Goal: Transaction & Acquisition: Purchase product/service

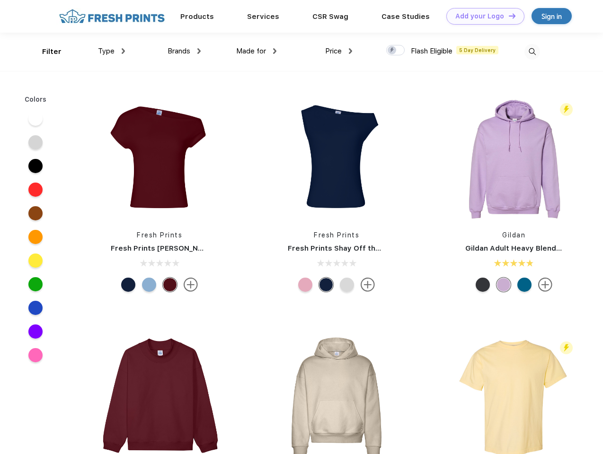
scroll to position [0, 0]
click at [482, 16] on link "Add your Logo Design Tool" at bounding box center [485, 16] width 78 height 17
click at [0, 0] on div "Design Tool" at bounding box center [0, 0] width 0 height 0
click at [508, 16] on link "Add your Logo Design Tool" at bounding box center [485, 16] width 78 height 17
click at [45, 52] on div "Filter" at bounding box center [51, 51] width 19 height 11
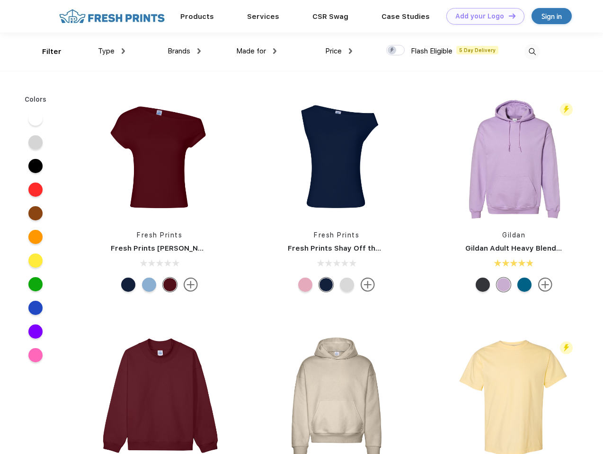
click at [112, 51] on span "Type" at bounding box center [106, 51] width 17 height 9
click at [184, 51] on span "Brands" at bounding box center [179, 51] width 23 height 9
click at [257, 51] on span "Made for" at bounding box center [251, 51] width 30 height 9
click at [339, 51] on span "Price" at bounding box center [333, 51] width 17 height 9
click at [396, 51] on div at bounding box center [395, 50] width 18 height 10
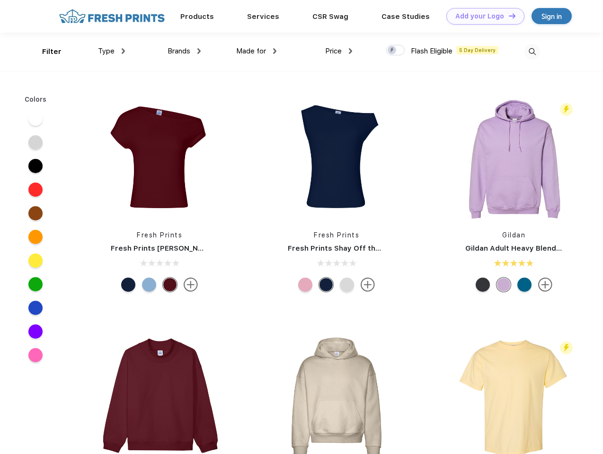
click at [392, 51] on input "checkbox" at bounding box center [389, 47] width 6 height 6
click at [532, 52] on img at bounding box center [532, 52] width 16 height 16
